Goal: Task Accomplishment & Management: Manage account settings

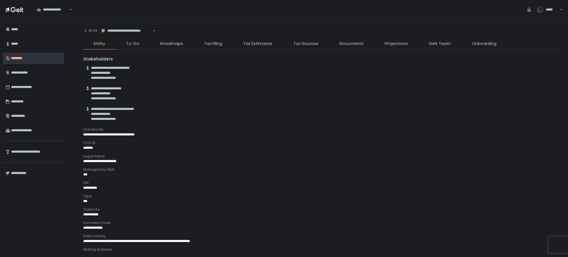
click at [125, 31] on div "**********" at bounding box center [127, 31] width 52 height 6
paste input "**********"
type input "**********"
click at [116, 46] on span "**********" at bounding box center [122, 44] width 31 height 5
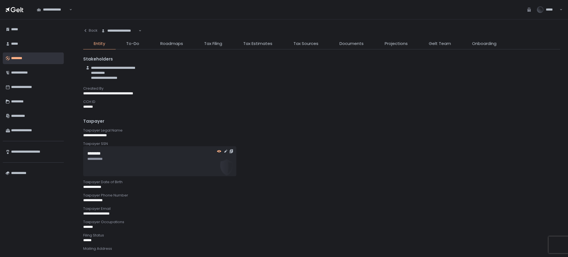
click at [218, 151] on icon "button" at bounding box center [219, 151] width 4 height 2
click at [219, 149] on icon "button" at bounding box center [219, 151] width 4 height 4
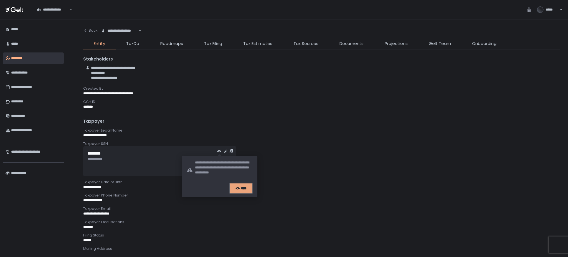
click at [240, 186] on div "****" at bounding box center [241, 188] width 14 height 5
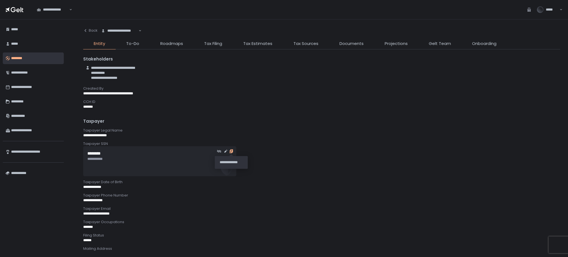
click at [230, 152] on icon "button" at bounding box center [231, 151] width 4 height 4
click at [182, 43] on span "Roadmaps" at bounding box center [171, 44] width 23 height 6
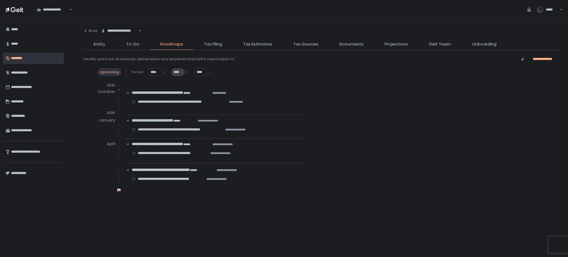
click at [178, 73] on span "****" at bounding box center [178, 72] width 9 height 5
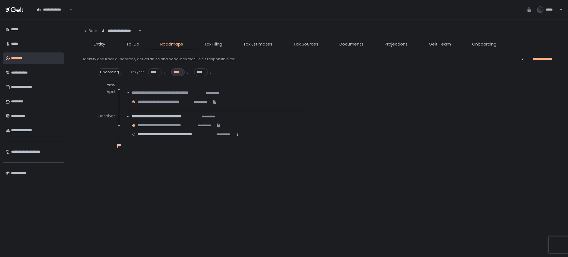
click at [134, 133] on div at bounding box center [134, 134] width 4 height 3
click at [213, 43] on span "Tax Filing" at bounding box center [213, 44] width 18 height 6
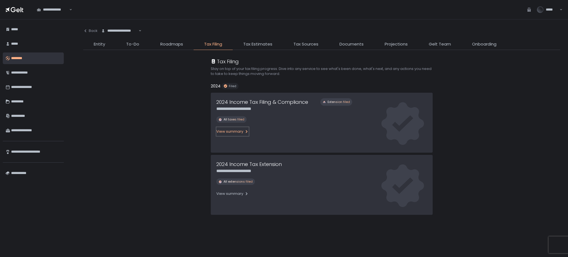
click at [223, 131] on div "View summary" at bounding box center [232, 131] width 32 height 5
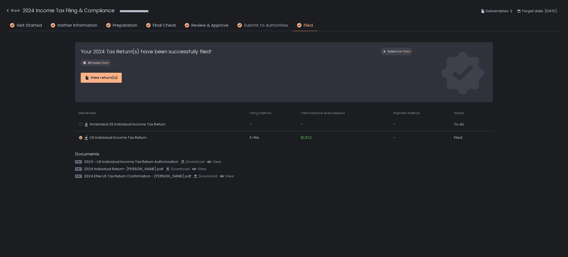
click at [271, 26] on span "Submit to Authorities" at bounding box center [266, 25] width 44 height 6
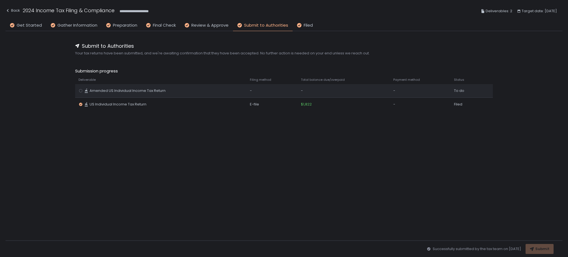
click at [349, 88] on div "-" at bounding box center [344, 90] width 86 height 5
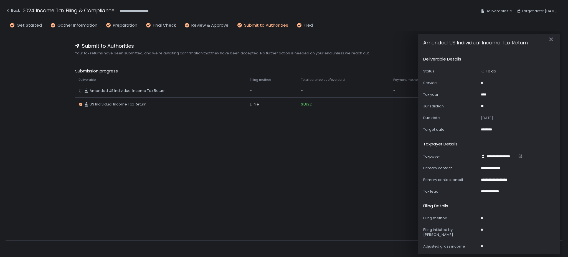
drag, startPoint x: 487, startPoint y: 70, endPoint x: 483, endPoint y: 72, distance: 4.0
click at [487, 70] on div "To do" at bounding box center [488, 71] width 15 height 5
click at [483, 72] on div at bounding box center [483, 71] width 4 height 3
click at [552, 39] on icon "button" at bounding box center [552, 40] width 6 height 6
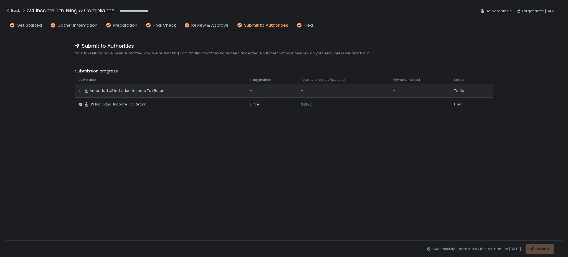
click at [82, 90] on div at bounding box center [81, 90] width 4 height 3
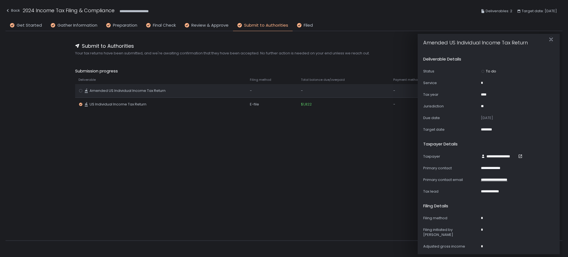
drag, startPoint x: 82, startPoint y: 90, endPoint x: 79, endPoint y: 91, distance: 3.1
click at [82, 90] on div at bounding box center [81, 90] width 4 height 3
click at [79, 91] on div at bounding box center [81, 90] width 4 height 3
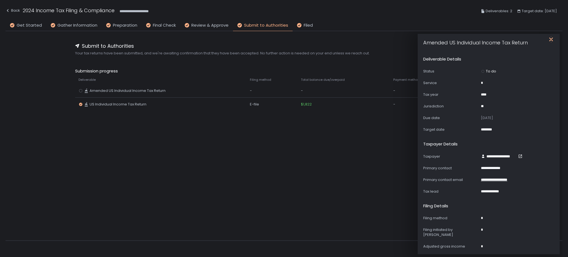
click at [553, 38] on icon "button" at bounding box center [552, 40] width 6 height 6
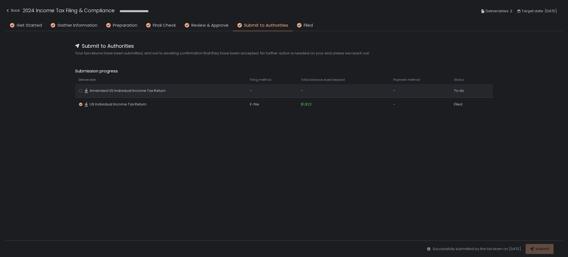
click at [463, 91] on div "To do" at bounding box center [466, 90] width 24 height 5
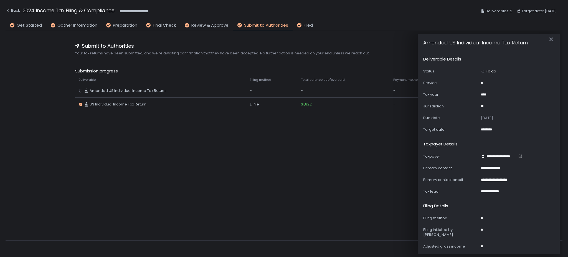
click at [481, 70] on div at bounding box center [483, 71] width 4 height 3
click at [482, 70] on div at bounding box center [483, 71] width 4 height 3
click at [483, 70] on div at bounding box center [483, 71] width 4 height 3
click at [487, 70] on div "To do" at bounding box center [488, 71] width 15 height 5
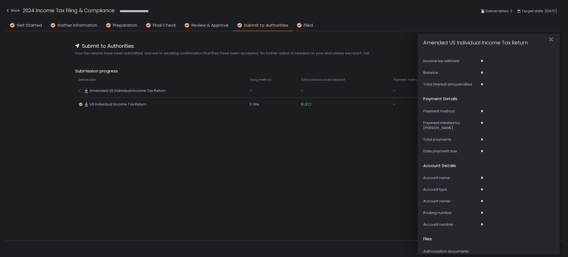
scroll to position [134, 0]
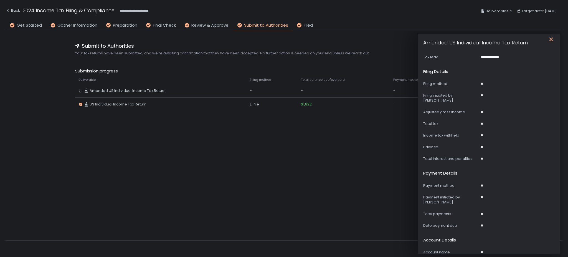
click at [553, 40] on icon "button" at bounding box center [552, 40] width 6 height 6
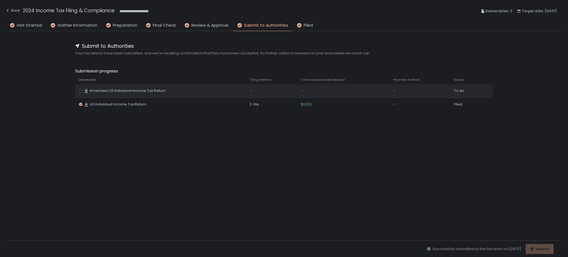
click at [394, 86] on td "-" at bounding box center [420, 90] width 61 height 13
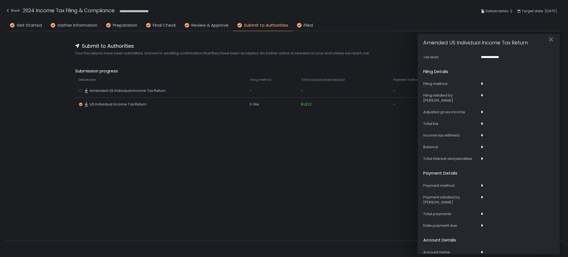
click at [481, 86] on div "*" at bounding box center [482, 83] width 2 height 5
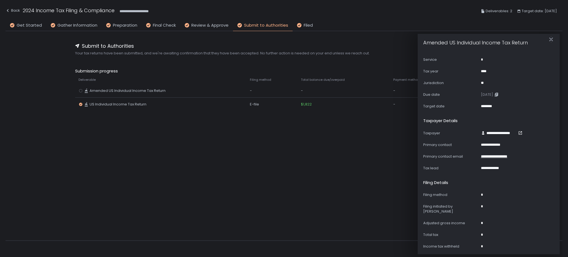
scroll to position [0, 0]
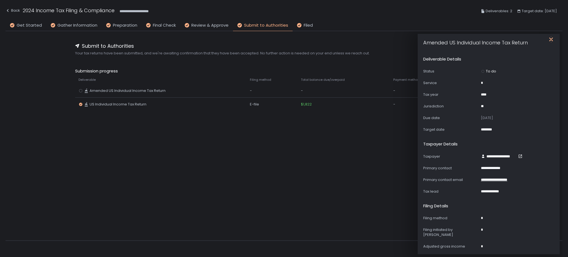
click at [553, 39] on icon "button" at bounding box center [552, 40] width 6 height 6
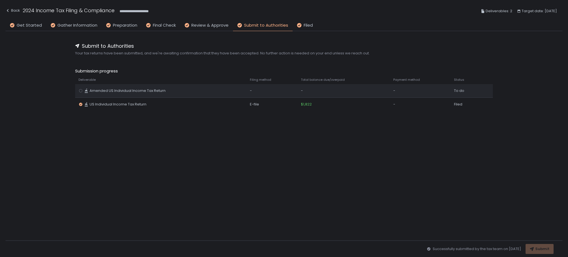
click at [485, 97] on td at bounding box center [487, 90] width 11 height 13
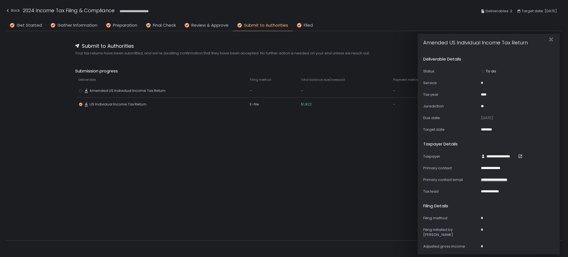
click at [304, 25] on span "Filed" at bounding box center [308, 25] width 9 height 6
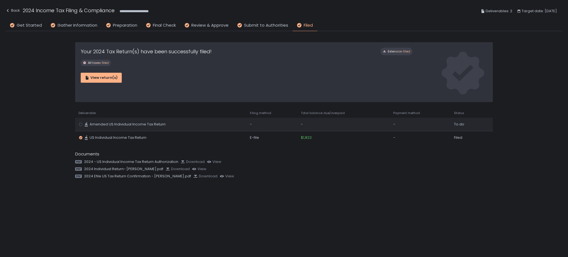
click at [339, 124] on div "-" at bounding box center [344, 124] width 86 height 5
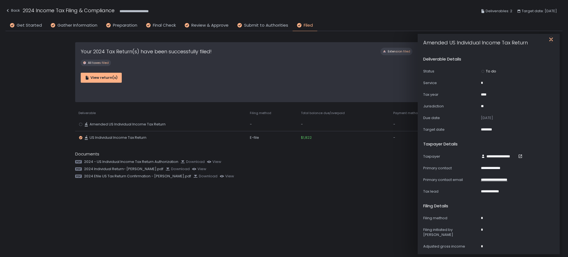
click at [550, 40] on icon "button" at bounding box center [552, 40] width 6 height 6
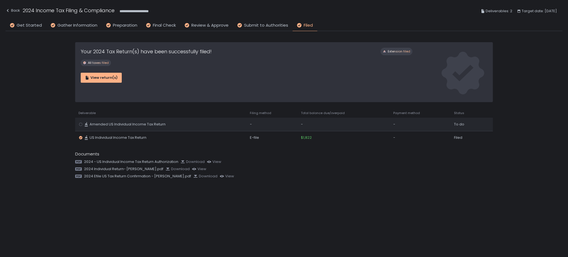
click at [79, 125] on div at bounding box center [81, 124] width 4 height 3
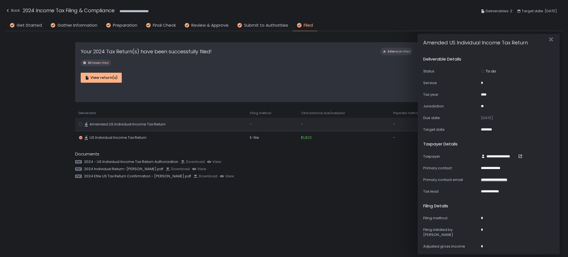
click at [79, 125] on div at bounding box center [81, 124] width 4 height 3
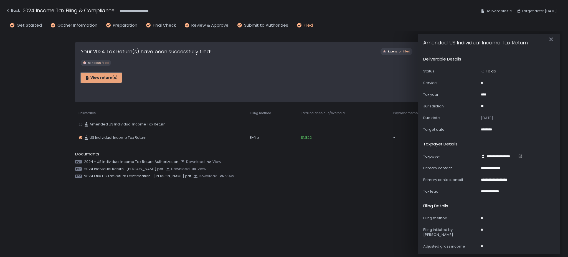
click at [105, 80] on button "View return(s)" at bounding box center [101, 78] width 41 height 10
click at [162, 26] on span "Final Check" at bounding box center [164, 25] width 23 height 6
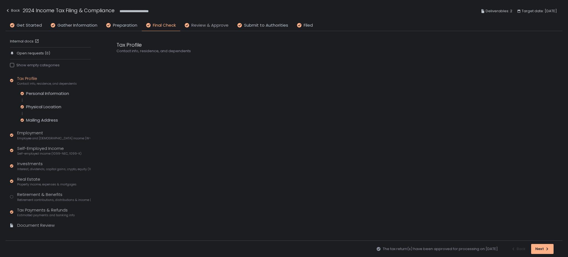
click at [207, 26] on span "Review & Approve" at bounding box center [210, 25] width 37 height 6
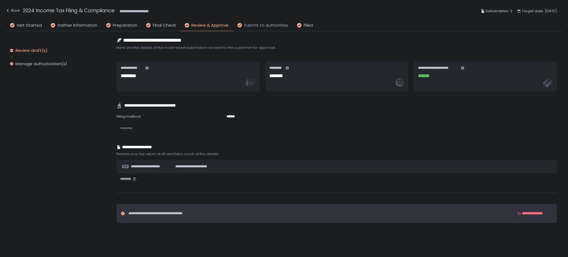
click at [259, 25] on span "Submit to Authorities" at bounding box center [266, 25] width 44 height 6
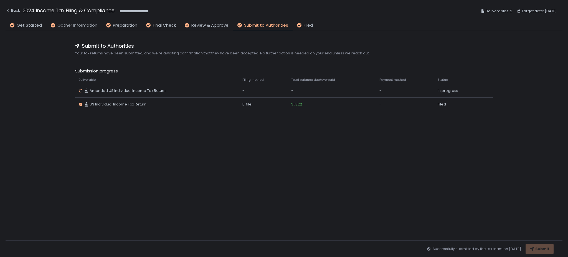
click at [73, 27] on span "Gather Information" at bounding box center [77, 25] width 40 height 6
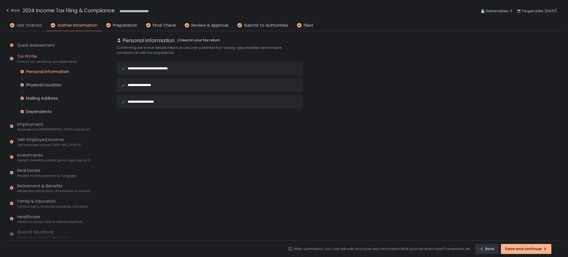
click at [27, 27] on span "Get Started" at bounding box center [29, 25] width 25 height 6
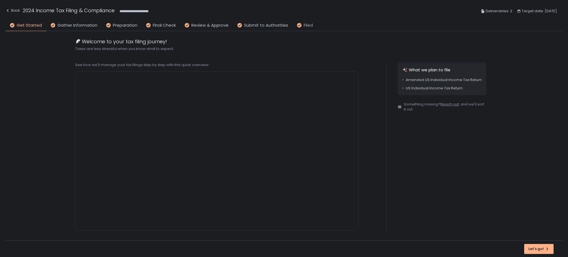
click at [304, 27] on span "Filed" at bounding box center [308, 25] width 9 height 6
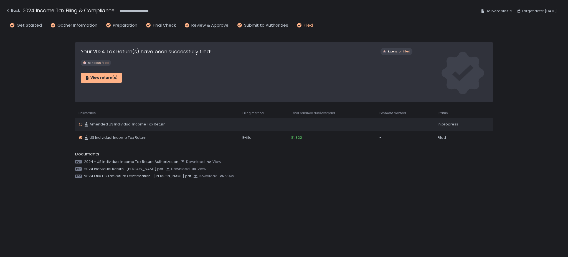
click at [87, 124] on icon at bounding box center [86, 124] width 3 height 4
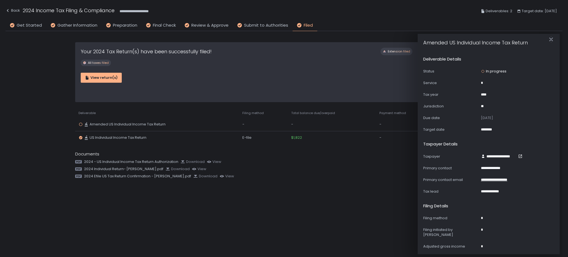
click at [488, 71] on div "In progress" at bounding box center [494, 71] width 26 height 5
click at [483, 72] on div at bounding box center [483, 71] width 4 height 3
click at [553, 39] on icon "button" at bounding box center [552, 40] width 6 height 6
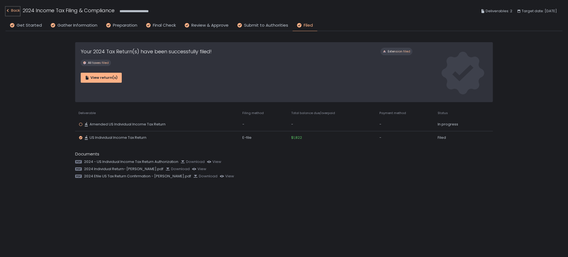
click at [16, 12] on div "Back" at bounding box center [13, 10] width 14 height 7
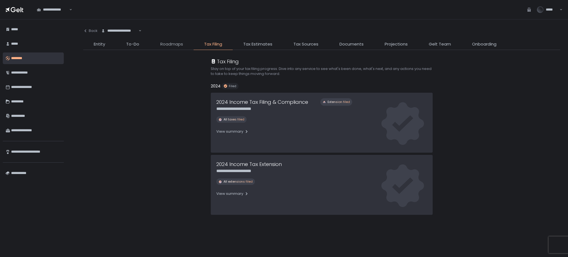
click at [166, 43] on span "Roadmaps" at bounding box center [171, 44] width 23 height 6
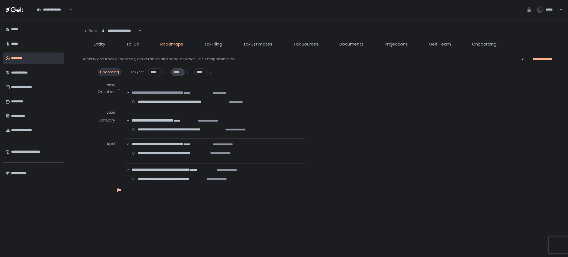
click at [181, 69] on div "****" at bounding box center [178, 72] width 14 height 8
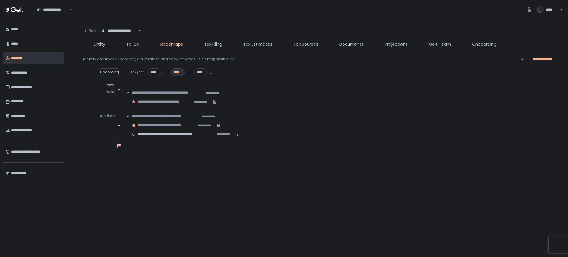
click at [134, 134] on div at bounding box center [134, 134] width 4 height 3
click at [356, 45] on span "Documents" at bounding box center [352, 44] width 24 height 6
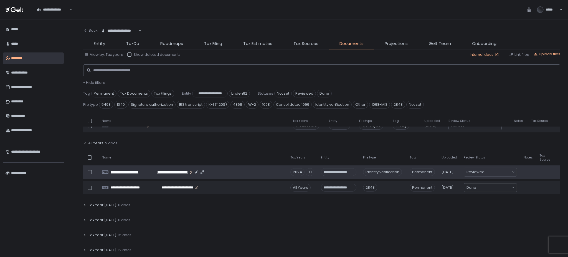
scroll to position [74, 0]
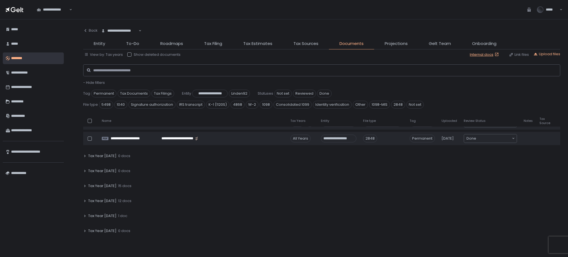
click at [107, 189] on div "Tax Year [DATE] 15 docs" at bounding box center [321, 186] width 477 height 13
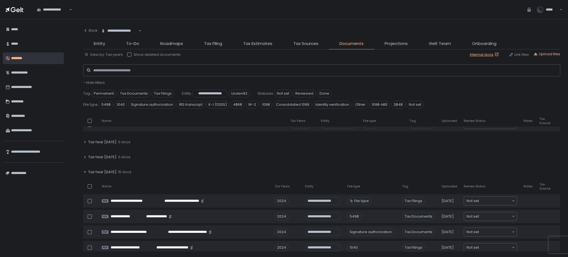
scroll to position [111, 0]
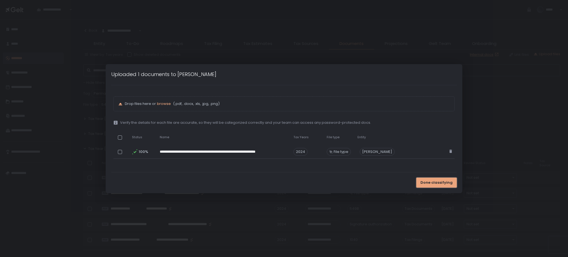
click at [429, 181] on span "Done classifying" at bounding box center [437, 182] width 32 height 5
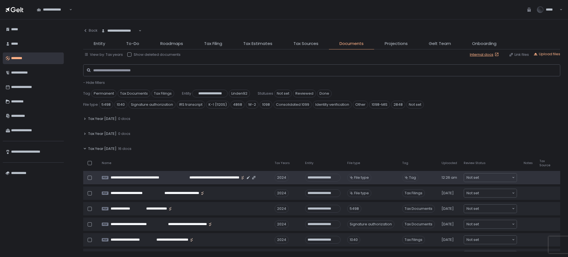
click at [411, 177] on span "Tag" at bounding box center [412, 177] width 7 height 5
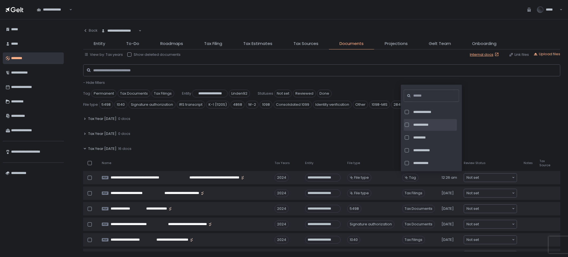
click at [434, 127] on span "**********" at bounding box center [435, 124] width 42 height 5
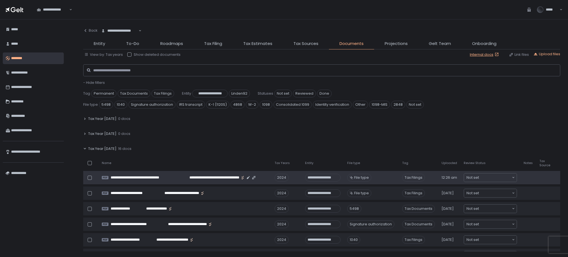
click at [359, 176] on span "File type" at bounding box center [361, 177] width 15 height 5
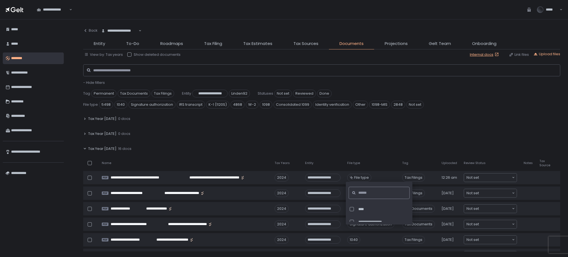
click at [370, 193] on input at bounding box center [381, 193] width 45 height 12
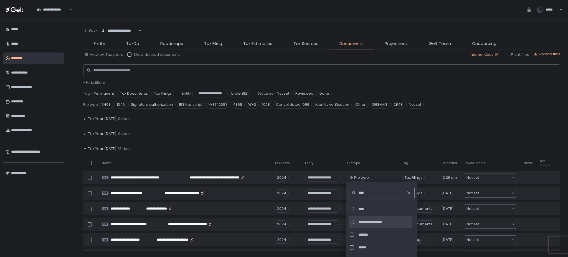
scroll to position [1, 0]
type input "*"
click at [392, 220] on span "******" at bounding box center [386, 222] width 55 height 5
click at [45, 218] on div "**********" at bounding box center [33, 138] width 61 height 232
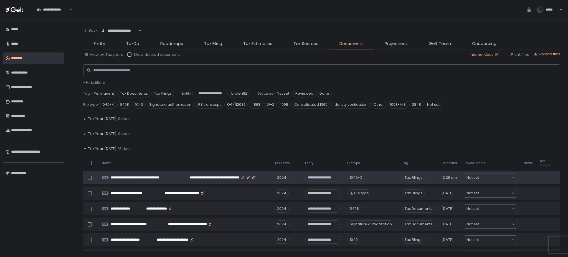
click at [255, 177] on icon "button" at bounding box center [254, 177] width 4 height 4
click at [180, 41] on span "Roadmaps" at bounding box center [171, 44] width 23 height 6
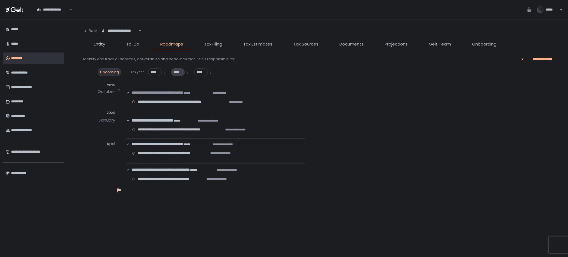
click at [178, 72] on span "****" at bounding box center [178, 72] width 9 height 5
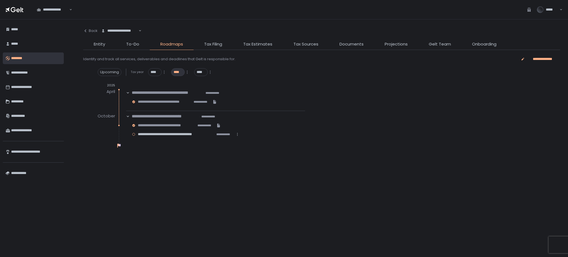
click at [133, 133] on div at bounding box center [134, 134] width 4 height 3
click at [165, 135] on span "**********" at bounding box center [176, 134] width 76 height 5
click at [215, 44] on span "Tax Filing" at bounding box center [213, 44] width 18 height 6
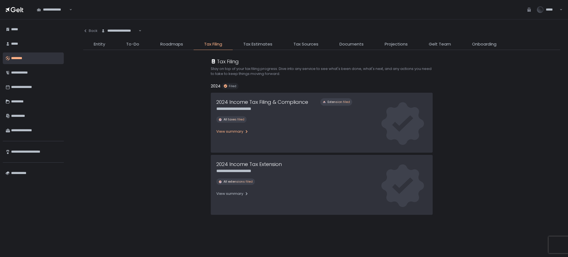
click at [245, 131] on icon "button" at bounding box center [247, 131] width 4 height 4
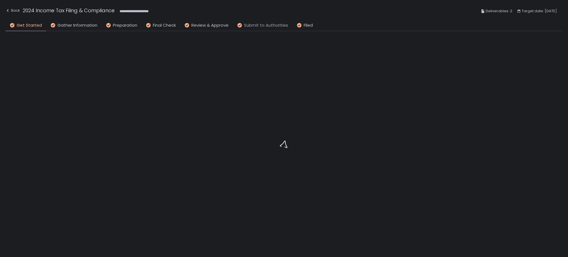
click at [250, 22] on span "Submit to Authorities" at bounding box center [266, 25] width 44 height 6
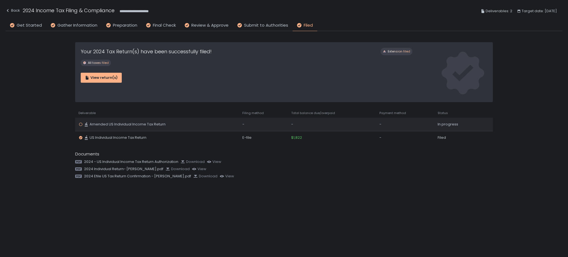
click at [344, 125] on div "-" at bounding box center [332, 124] width 82 height 5
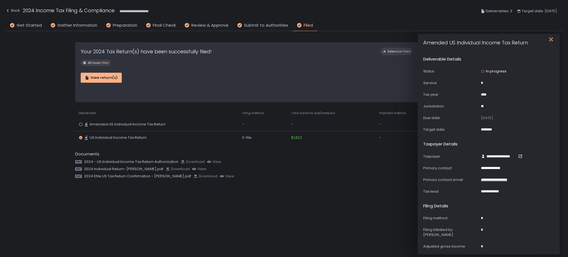
click at [552, 38] on icon "button" at bounding box center [552, 40] width 6 height 6
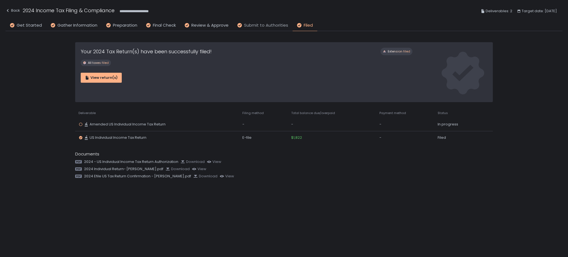
click at [273, 23] on span "Submit to Authorities" at bounding box center [266, 25] width 44 height 6
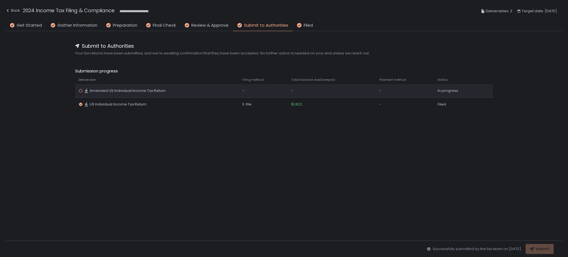
click at [452, 92] on div "In progress" at bounding box center [458, 90] width 41 height 5
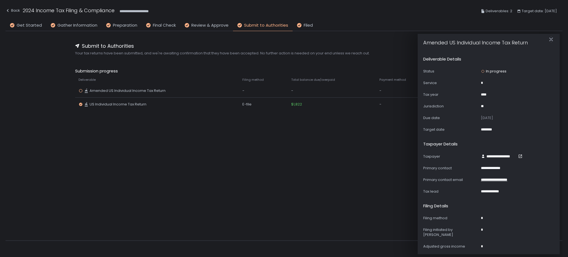
click at [297, 166] on div "**********" at bounding box center [284, 136] width 557 height 210
click at [11, 5] on div "**********" at bounding box center [284, 11] width 557 height 20
click at [12, 9] on div "Back" at bounding box center [13, 10] width 14 height 7
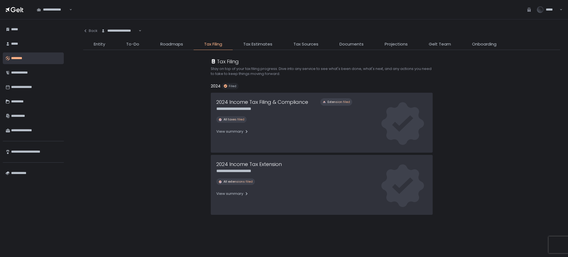
click at [178, 48] on li "Roadmaps" at bounding box center [172, 45] width 44 height 9
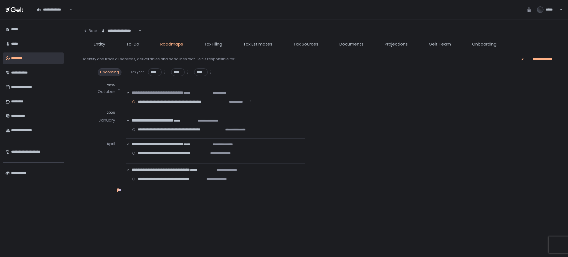
click at [251, 101] on icon at bounding box center [250, 102] width 4 height 4
click at [73, 220] on div "**********" at bounding box center [318, 138] width 502 height 238
click at [177, 103] on span "**********" at bounding box center [182, 101] width 89 height 5
